Goal: Task Accomplishment & Management: Manage account settings

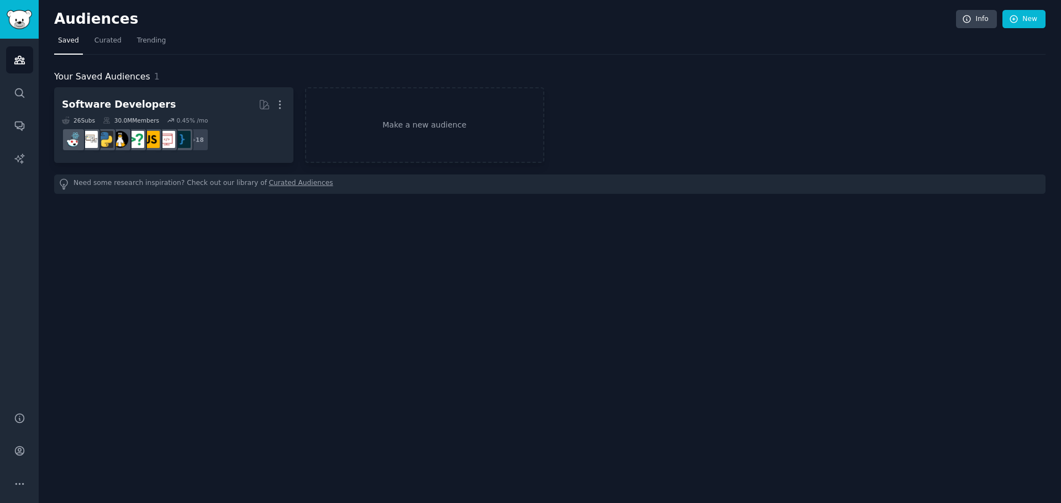
click at [483, 27] on h2 "Audiences" at bounding box center [505, 19] width 902 height 18
click at [15, 485] on icon "Sidebar" at bounding box center [20, 485] width 12 height 12
click at [26, 455] on link "Account" at bounding box center [19, 451] width 27 height 27
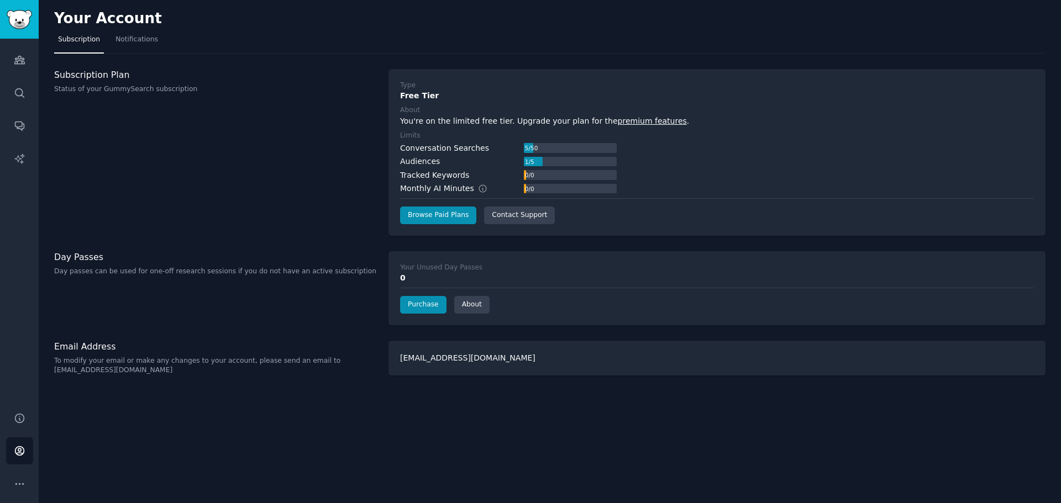
click at [294, 197] on div "Subscription Plan Status of your GummySearch subscription" at bounding box center [215, 152] width 323 height 167
click at [294, 196] on div "Subscription Plan Status of your GummySearch subscription" at bounding box center [215, 152] width 323 height 167
click at [294, 191] on div "Subscription Plan Status of your GummySearch subscription" at bounding box center [215, 152] width 323 height 167
click at [16, 31] on link "Sidebar" at bounding box center [19, 19] width 39 height 39
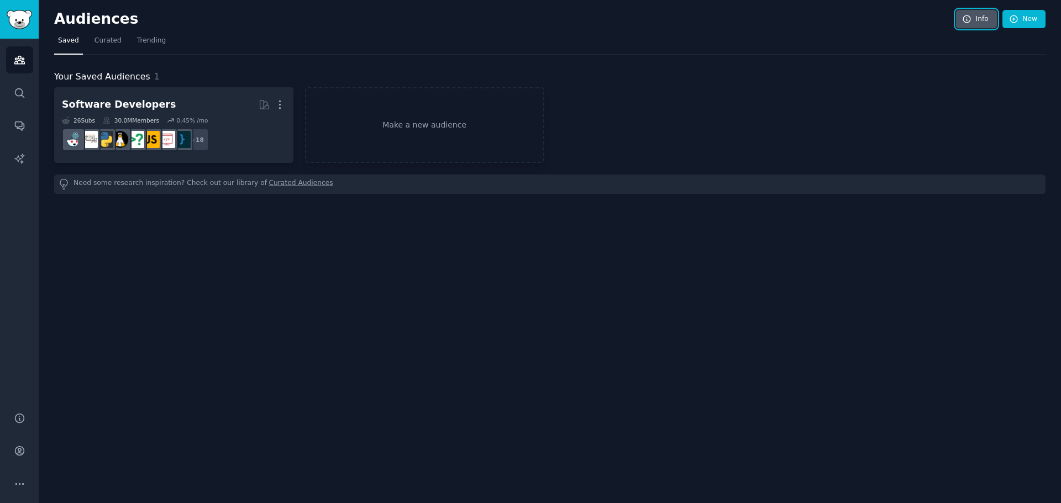
click at [979, 20] on link "Info" at bounding box center [976, 19] width 41 height 19
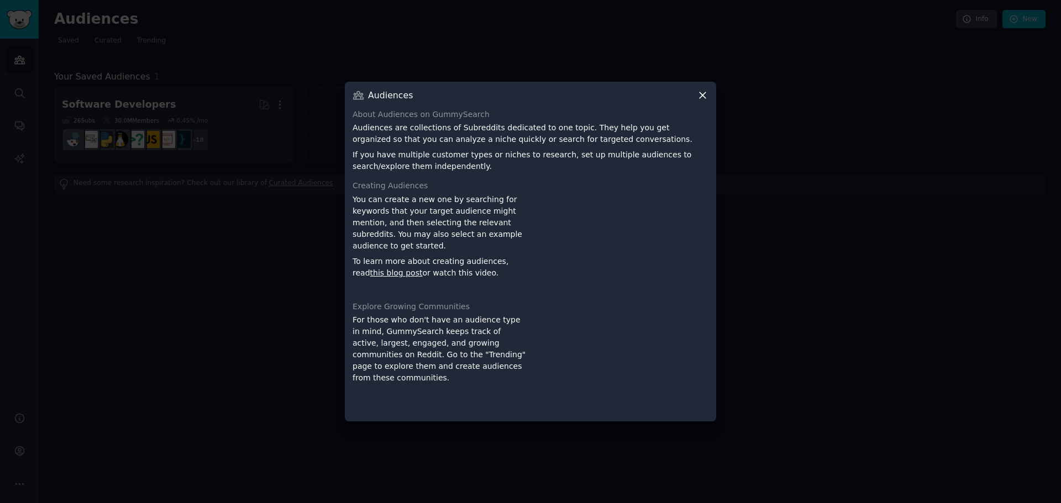
click at [842, 76] on div at bounding box center [530, 251] width 1061 height 503
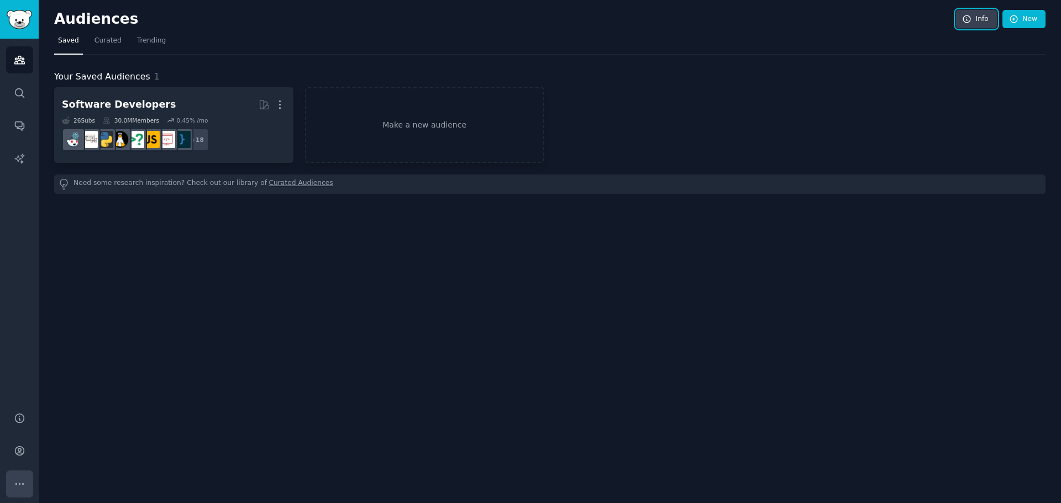
click at [18, 493] on button "More" at bounding box center [19, 484] width 27 height 27
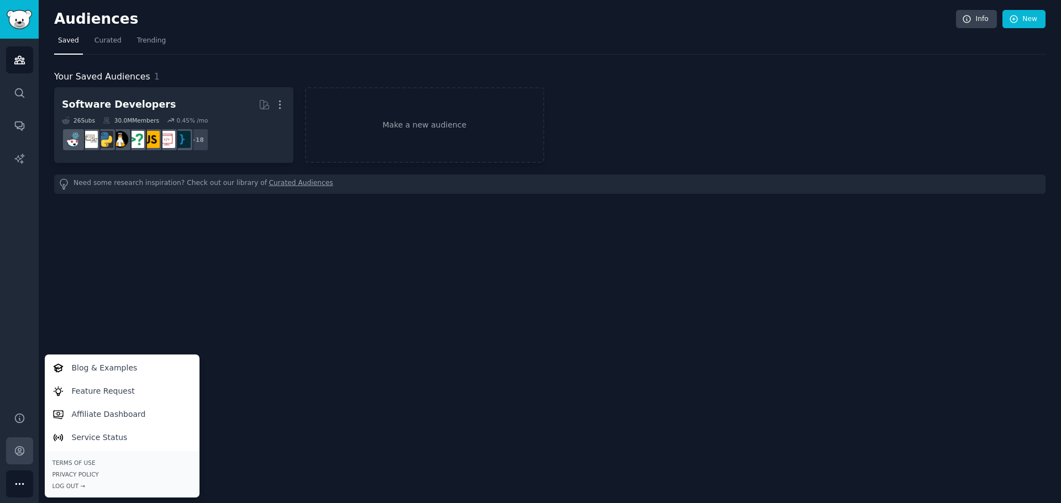
click at [19, 461] on link "Account" at bounding box center [19, 451] width 27 height 27
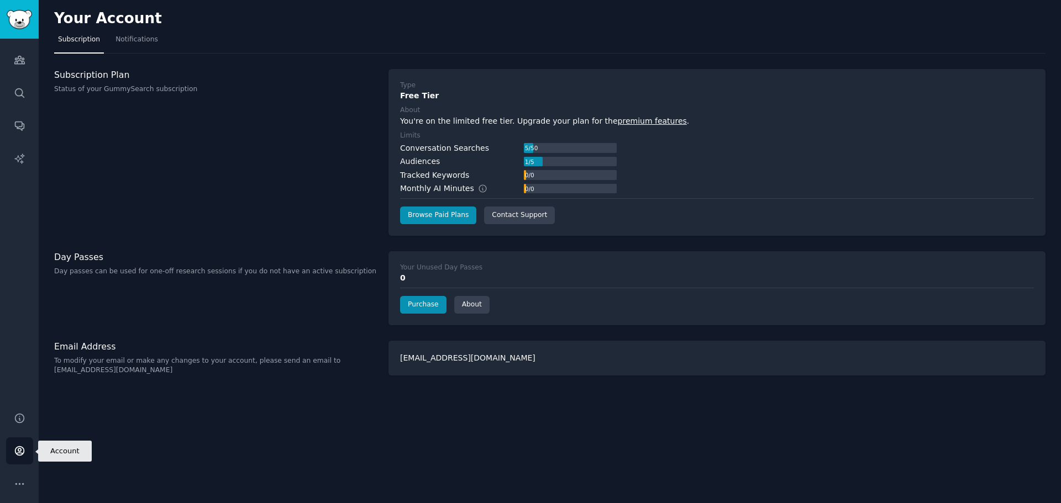
click at [18, 460] on link "Account" at bounding box center [19, 451] width 27 height 27
click at [23, 485] on icon "Sidebar" at bounding box center [20, 485] width 12 height 12
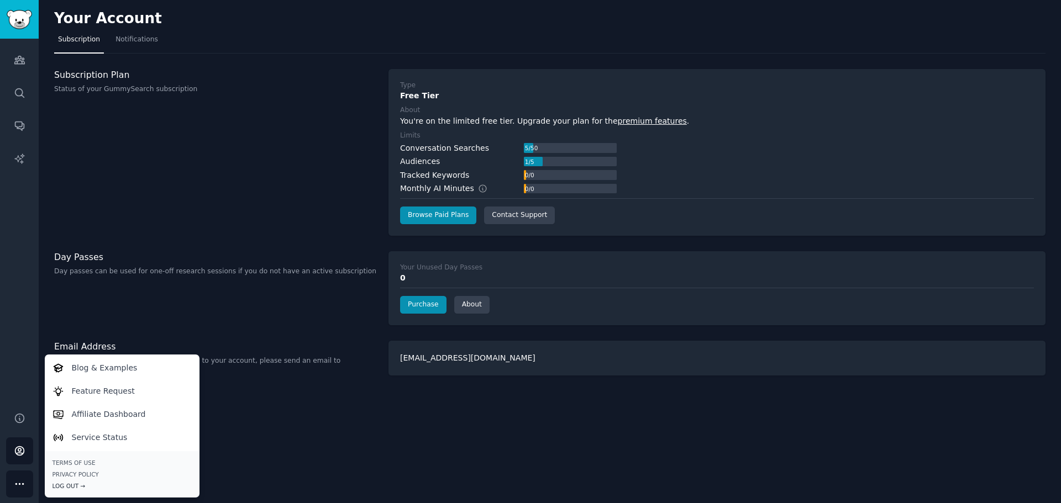
click at [63, 488] on div "Log Out →" at bounding box center [121, 486] width 139 height 8
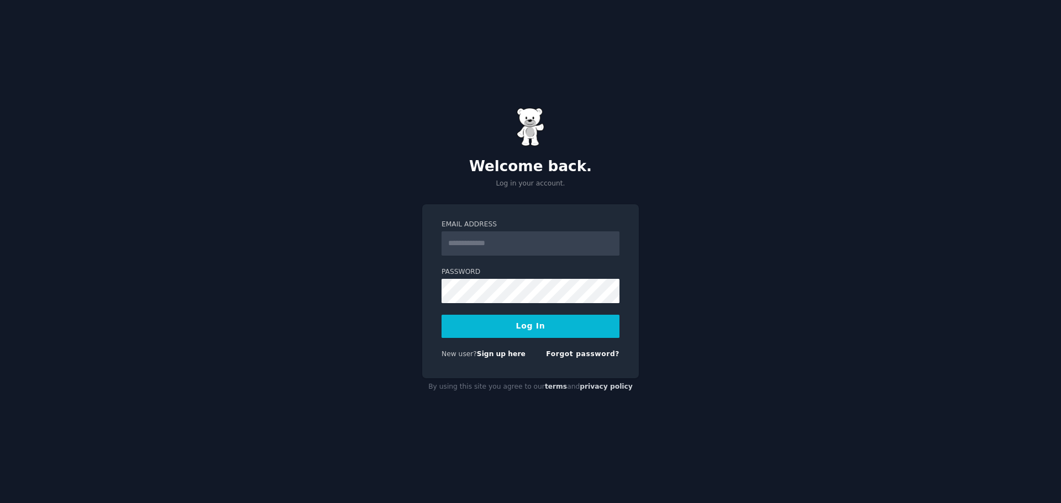
click at [507, 254] on input "Email Address" at bounding box center [530, 244] width 178 height 24
type input "**********"
drag, startPoint x: 556, startPoint y: 242, endPoint x: 312, endPoint y: 244, distance: 244.2
click at [285, 243] on div "**********" at bounding box center [530, 251] width 1061 height 503
click at [829, 140] on div "**********" at bounding box center [530, 251] width 1061 height 503
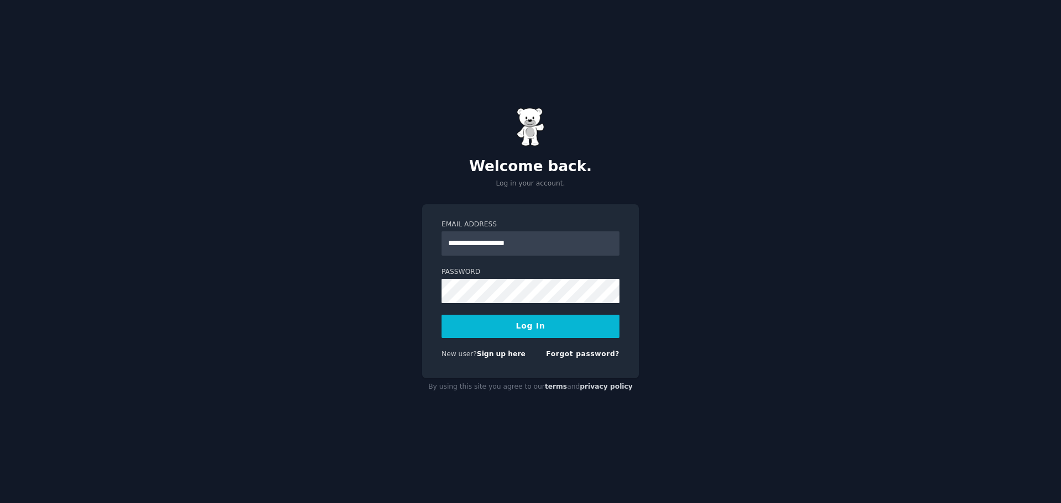
click at [529, 332] on button "Log In" at bounding box center [530, 326] width 178 height 23
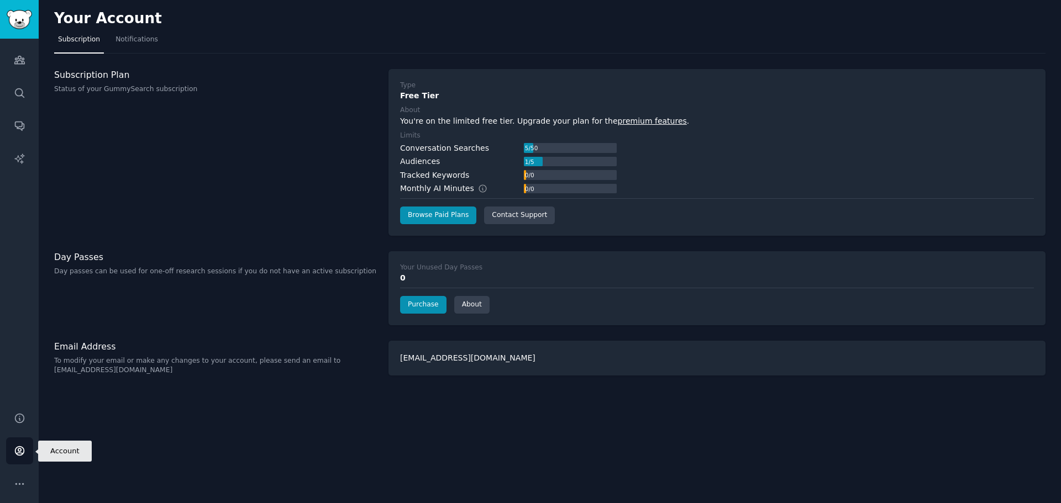
click at [28, 456] on link "Account" at bounding box center [19, 451] width 27 height 27
click at [23, 479] on icon "Sidebar" at bounding box center [20, 485] width 12 height 12
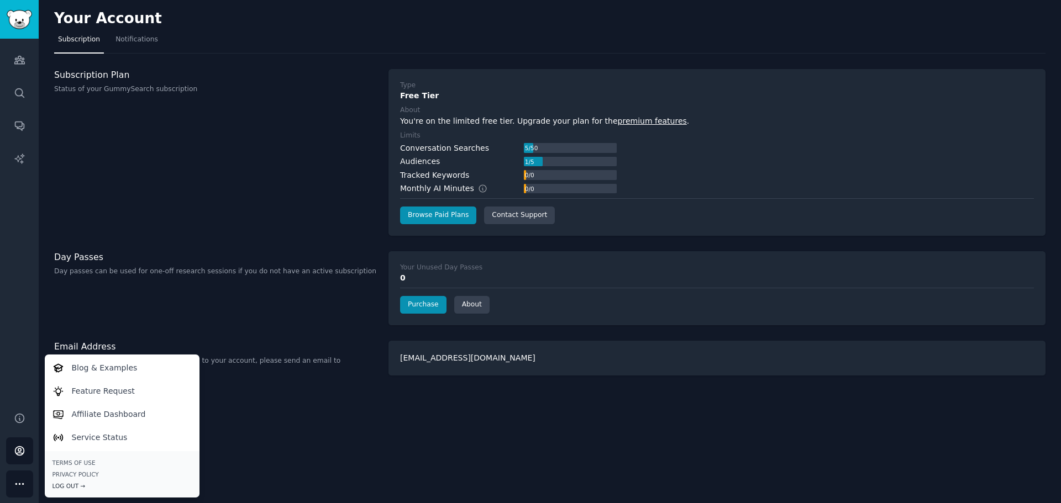
click at [60, 486] on div "Log Out →" at bounding box center [121, 486] width 139 height 8
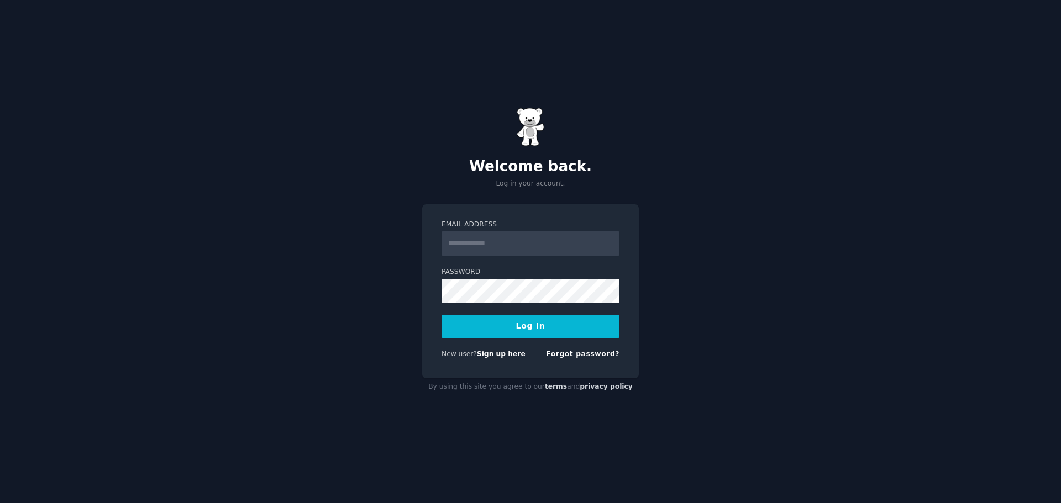
click at [479, 251] on input "Email Address" at bounding box center [530, 244] width 178 height 24
drag, startPoint x: 777, startPoint y: 154, endPoint x: 770, endPoint y: 152, distance: 7.4
click at [777, 154] on div "Welcome back. Log in your account. Email Address Password Log In New user? Sign…" at bounding box center [530, 251] width 1061 height 503
click at [774, 180] on div "Welcome back. Log in your account. Email Address Password Log In New user? Sign…" at bounding box center [530, 251] width 1061 height 503
click at [493, 256] on form "Email Address Password Log In New user? Sign up here Forgot password?" at bounding box center [530, 292] width 178 height 144
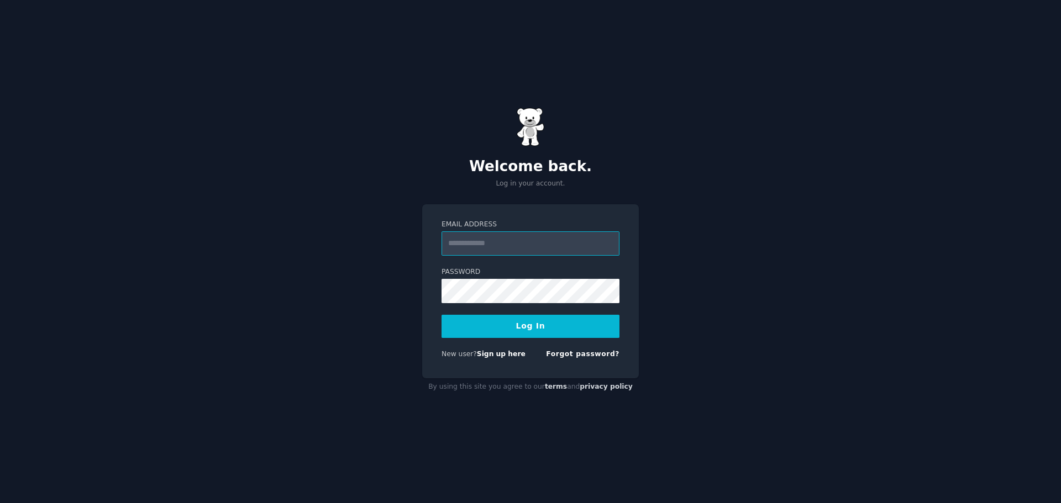
paste input "**********"
type input "**********"
click at [464, 330] on button "Log In" at bounding box center [530, 326] width 178 height 23
click at [753, 240] on div "**********" at bounding box center [530, 251] width 1061 height 503
click at [690, 127] on div "**********" at bounding box center [530, 251] width 1061 height 503
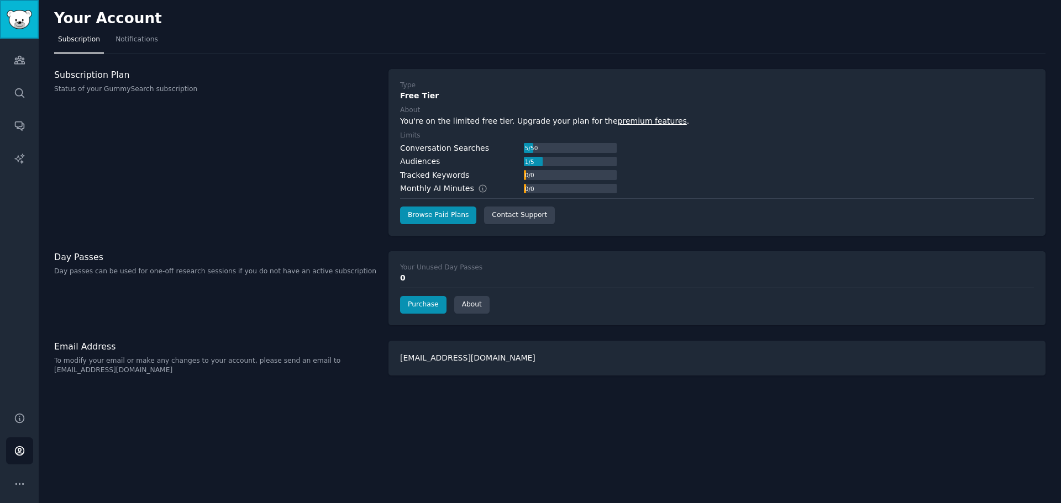
click at [29, 10] on img "Sidebar" at bounding box center [19, 19] width 25 height 19
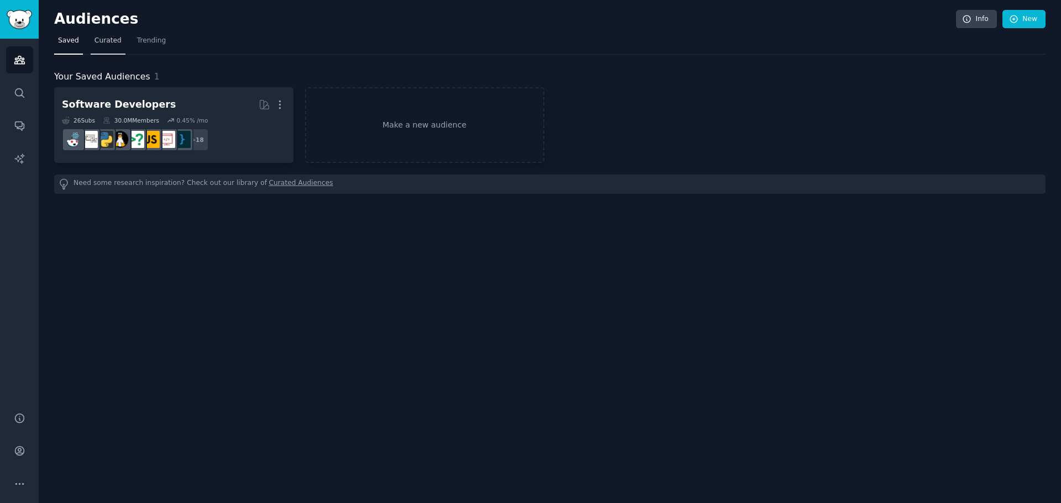
click at [112, 34] on link "Curated" at bounding box center [108, 43] width 35 height 23
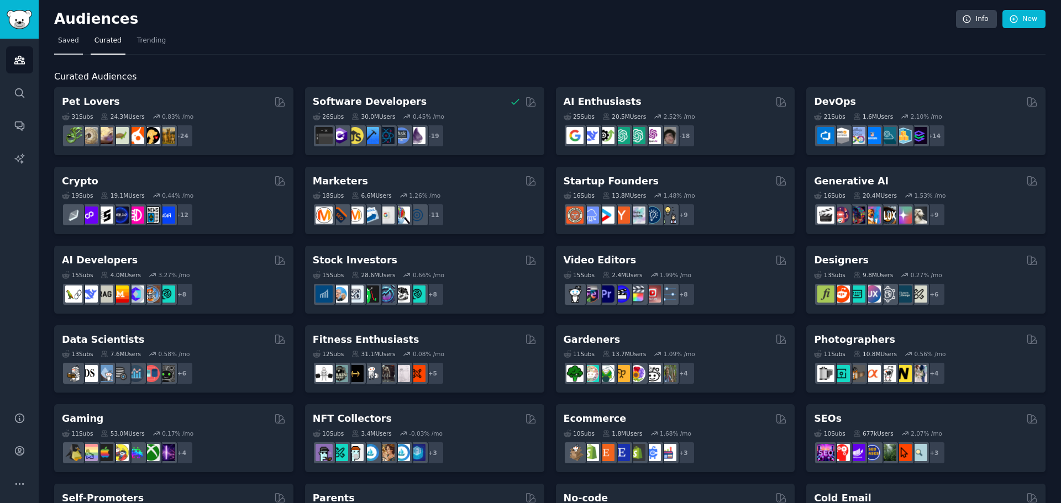
click at [72, 48] on link "Saved" at bounding box center [68, 43] width 29 height 23
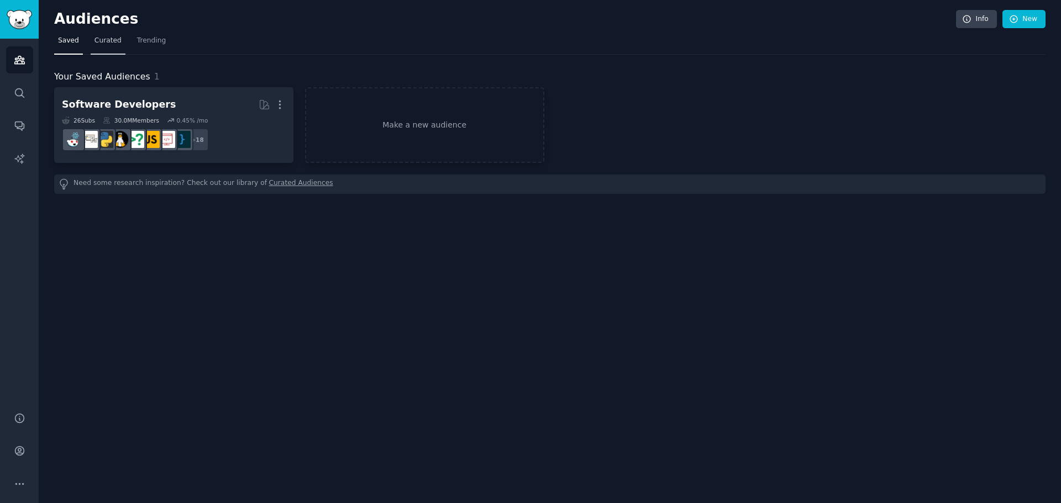
click at [117, 46] on link "Curated" at bounding box center [108, 43] width 35 height 23
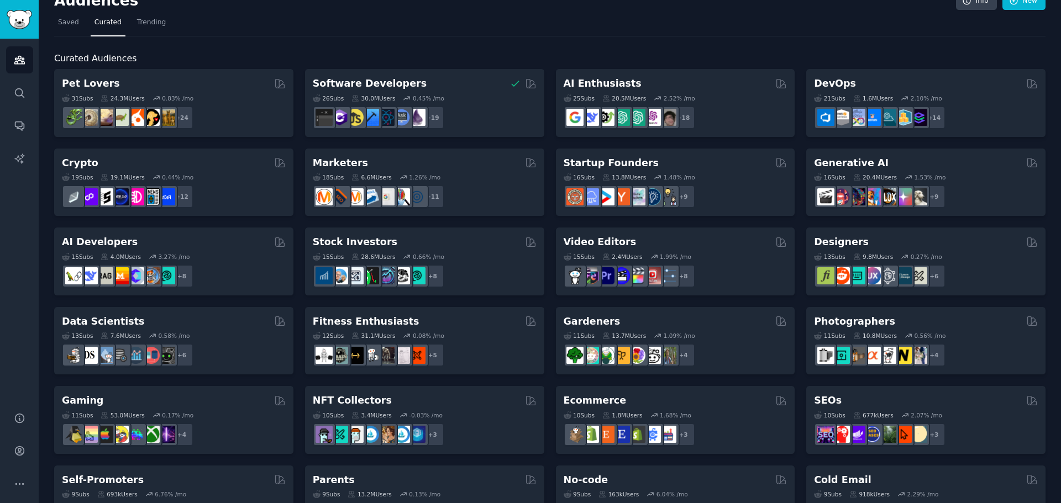
scroll to position [12, 0]
